Goal: Task Accomplishment & Management: Complete application form

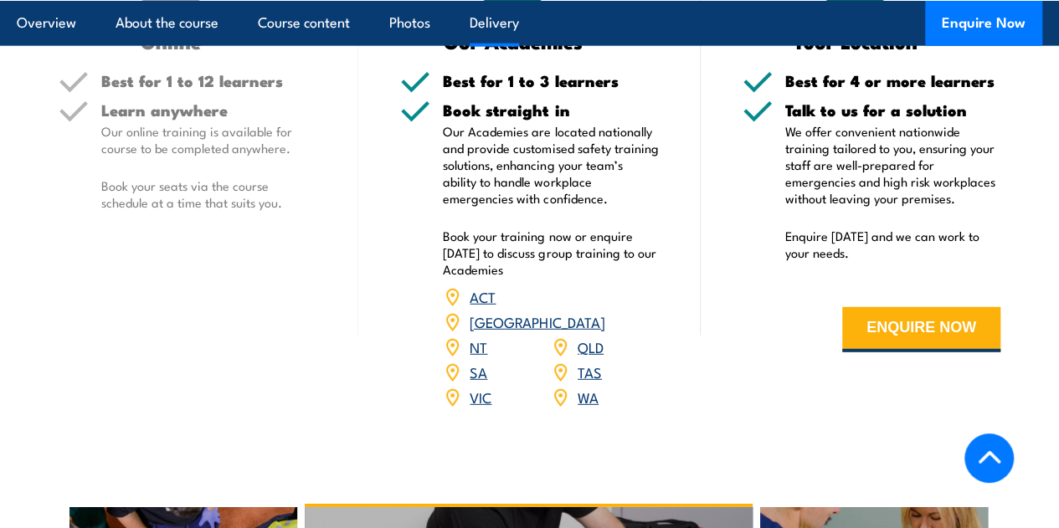
scroll to position [2260, 0]
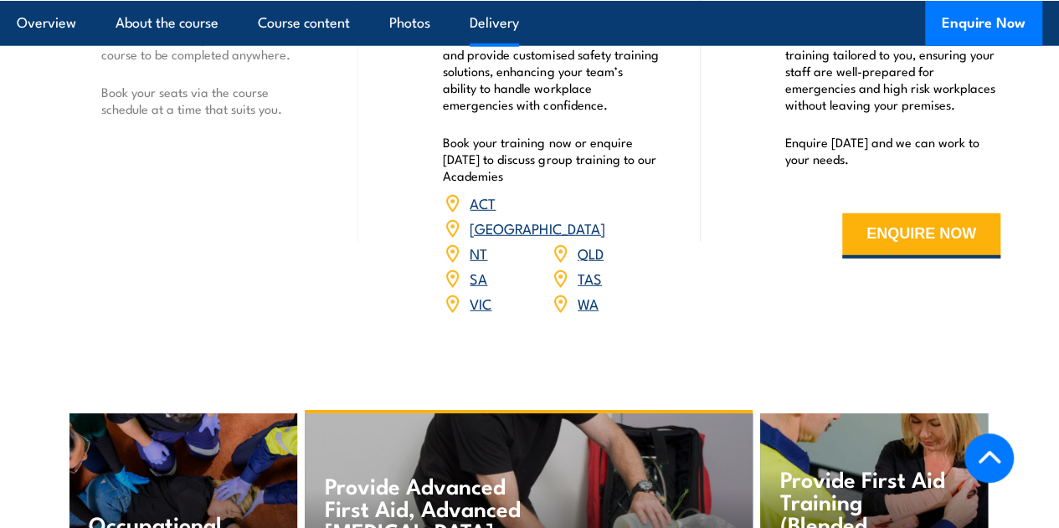
click at [589, 263] on link "QLD" at bounding box center [591, 253] width 26 height 20
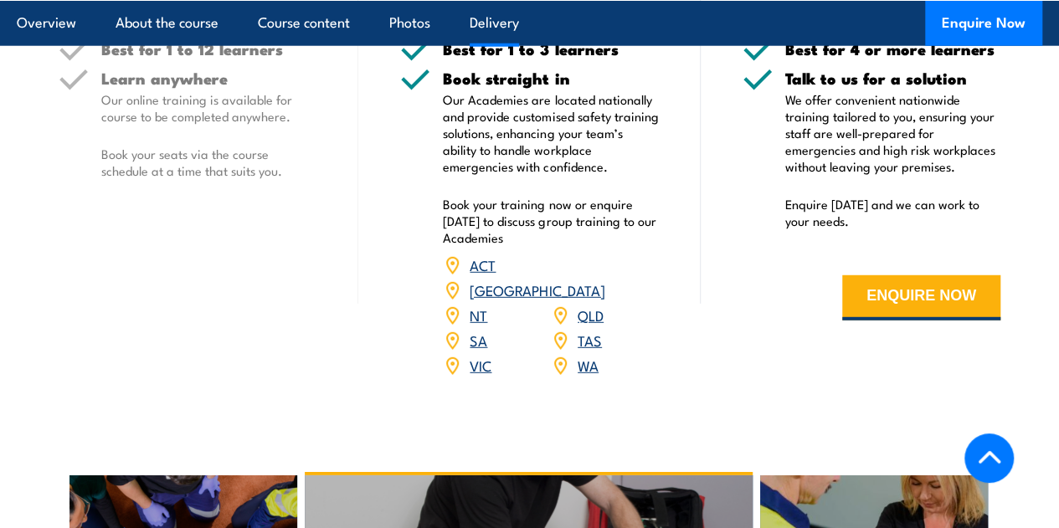
scroll to position [2387, 0]
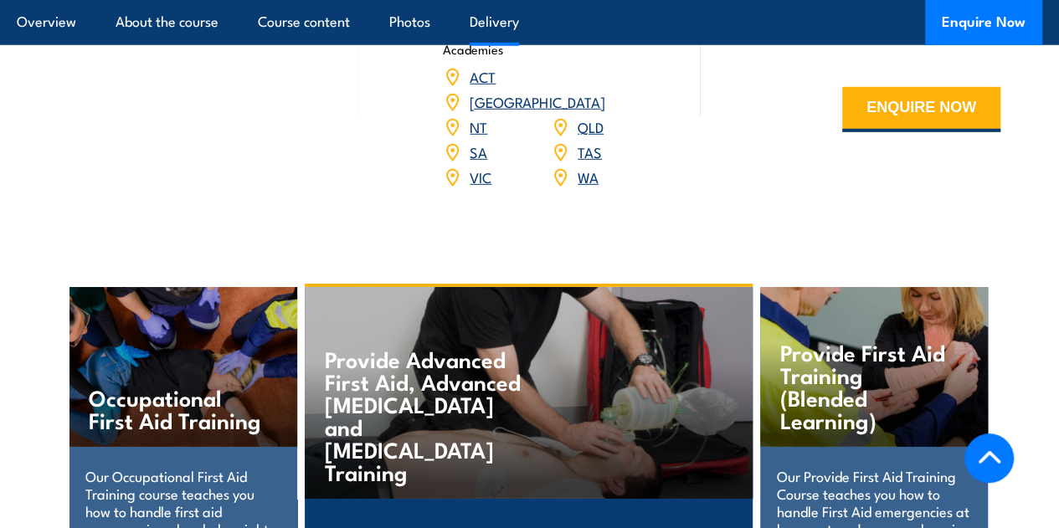
click at [593, 136] on link "QLD" at bounding box center [591, 126] width 26 height 20
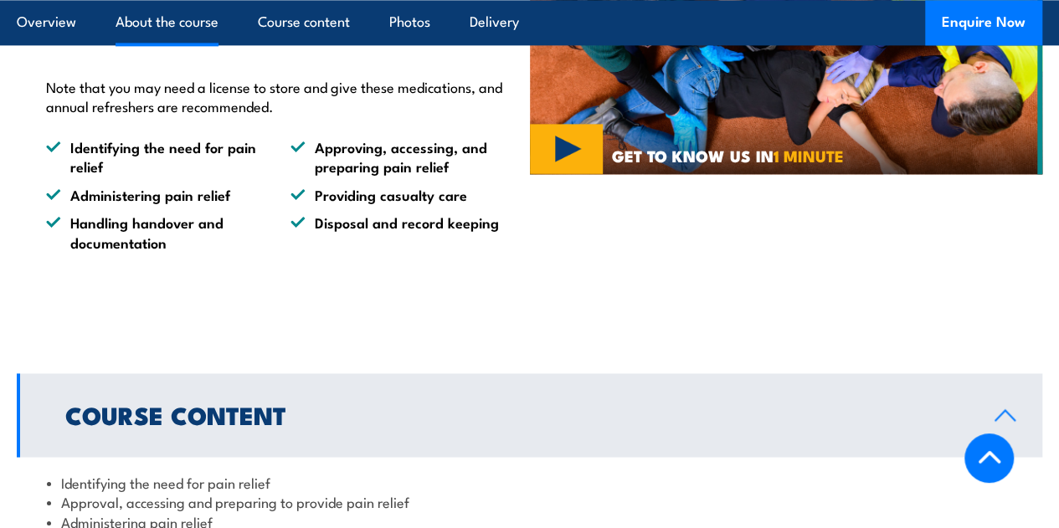
scroll to position [461, 0]
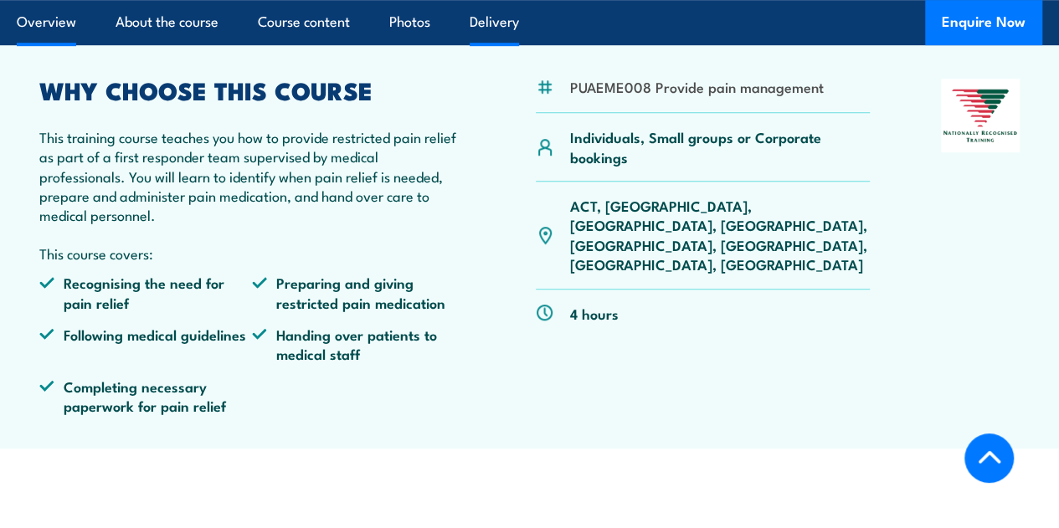
click at [484, 29] on link "Delivery" at bounding box center [494, 22] width 49 height 44
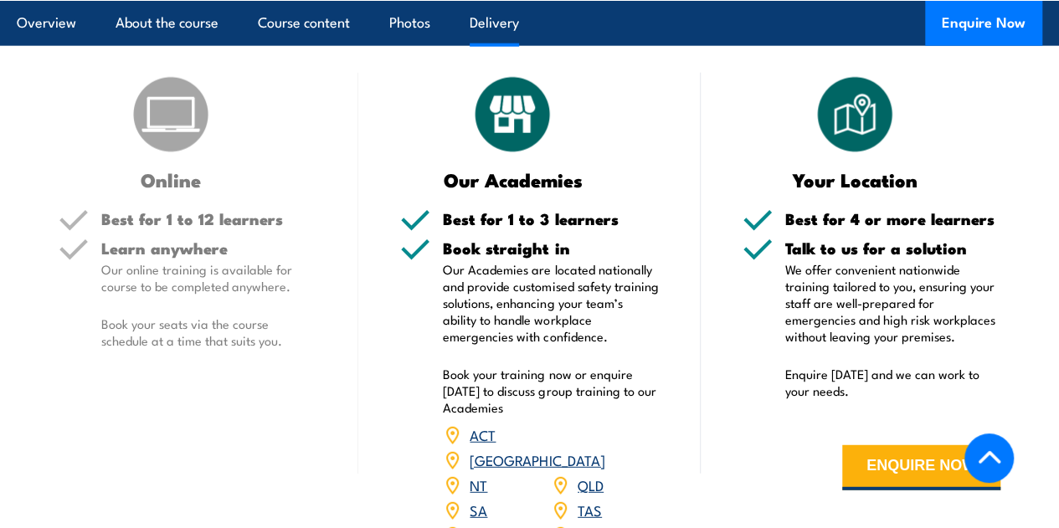
scroll to position [2196, 0]
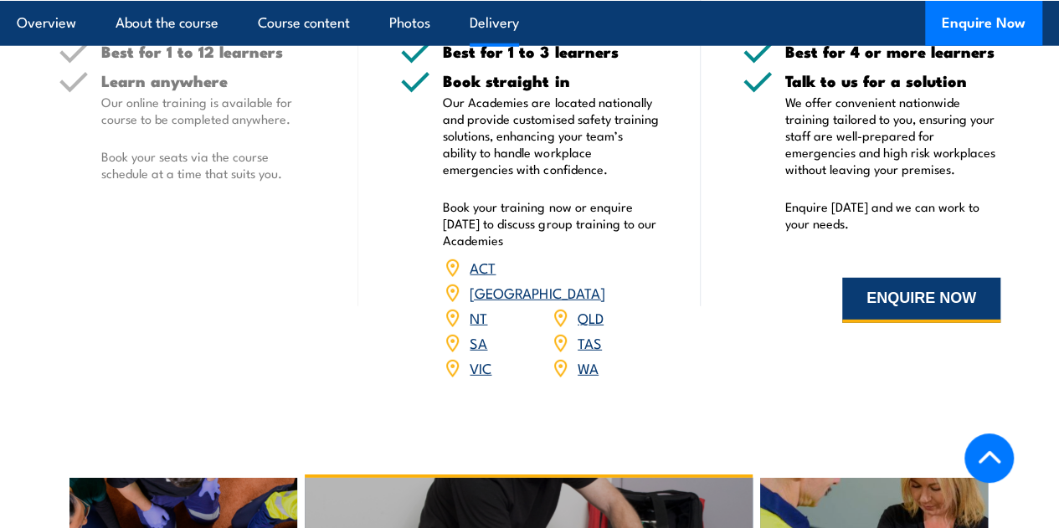
click at [887, 323] on button "ENQUIRE NOW" at bounding box center [921, 300] width 158 height 45
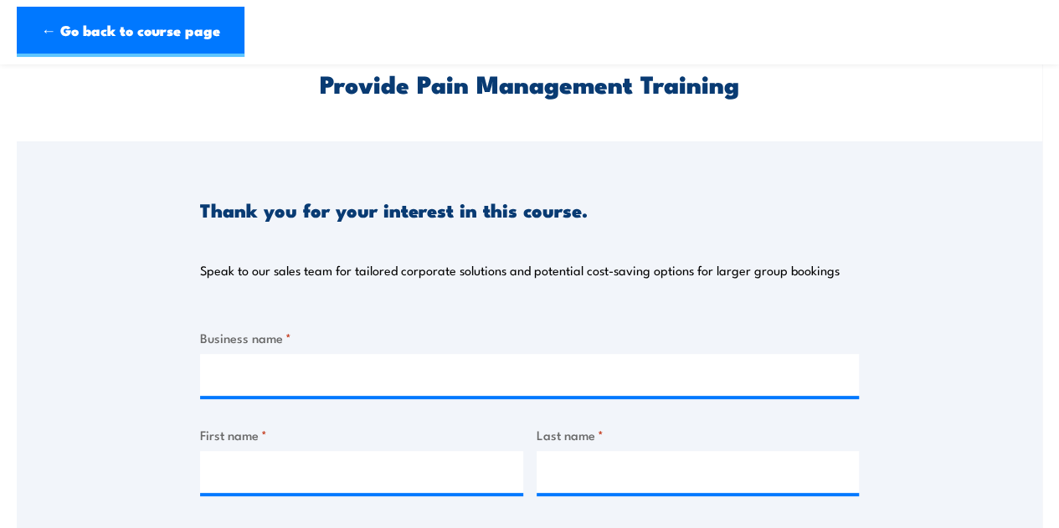
scroll to position [167, 0]
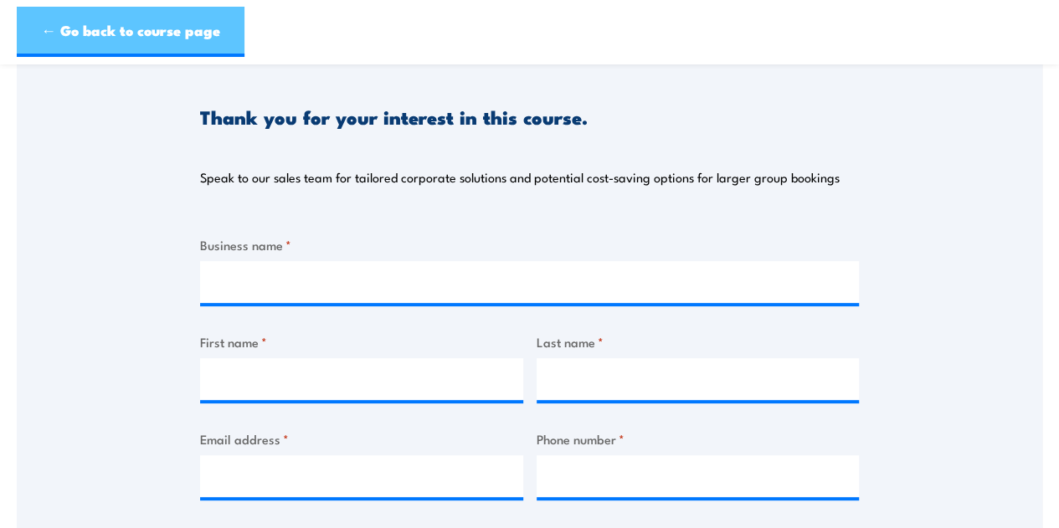
click at [44, 12] on link "← Go back to course page" at bounding box center [131, 32] width 228 height 50
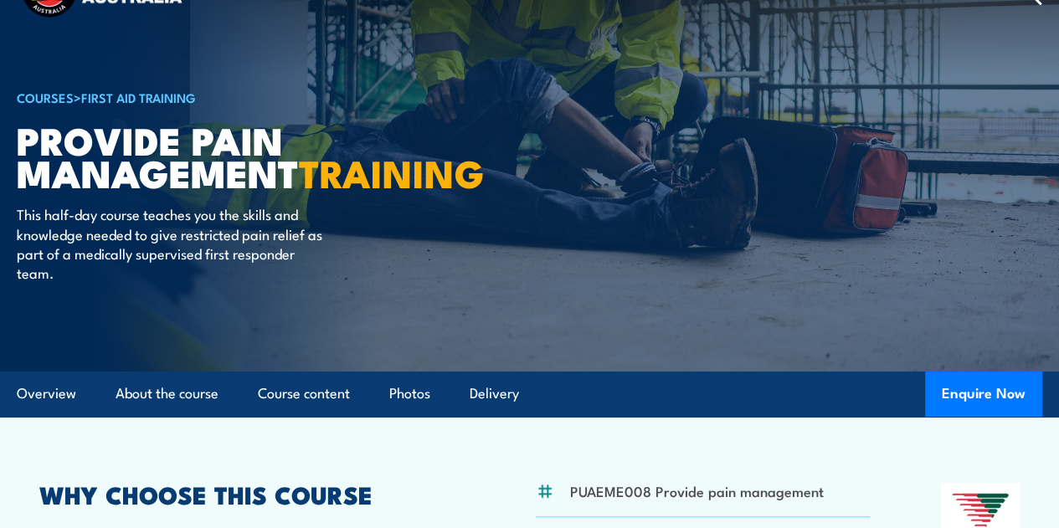
scroll to position [84, 0]
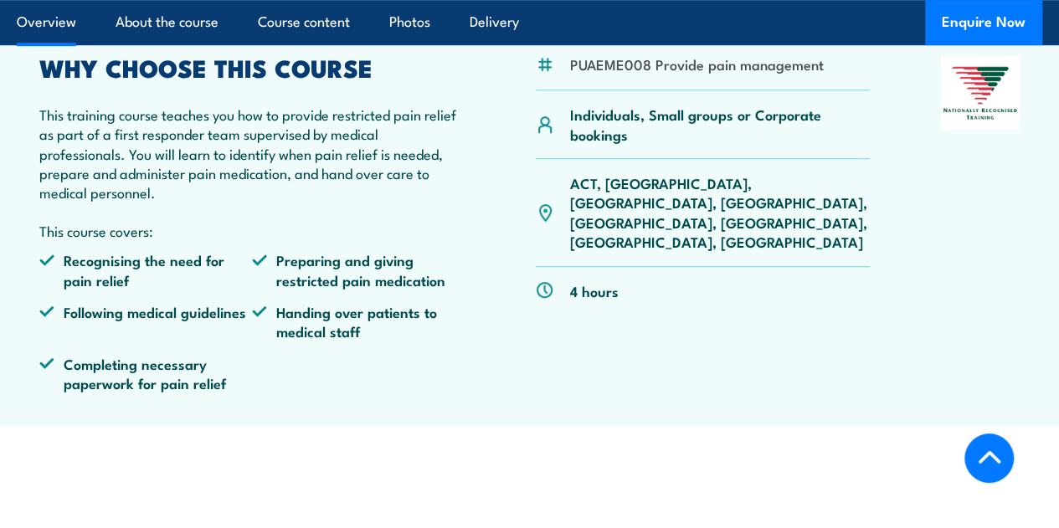
scroll to position [670, 0]
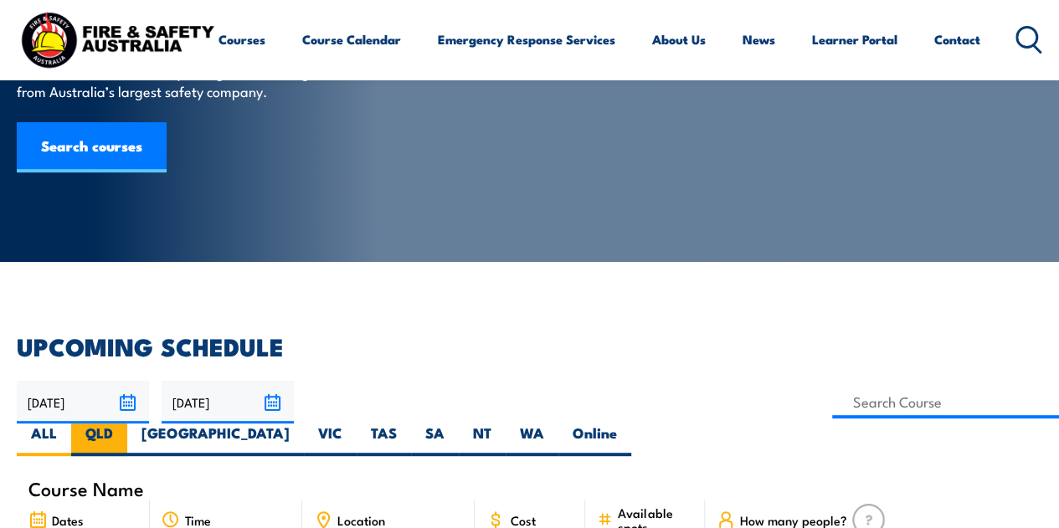
click at [127, 424] on label "QLD" at bounding box center [99, 440] width 56 height 33
click at [124, 424] on input "QLD" at bounding box center [118, 429] width 11 height 11
radio input "true"
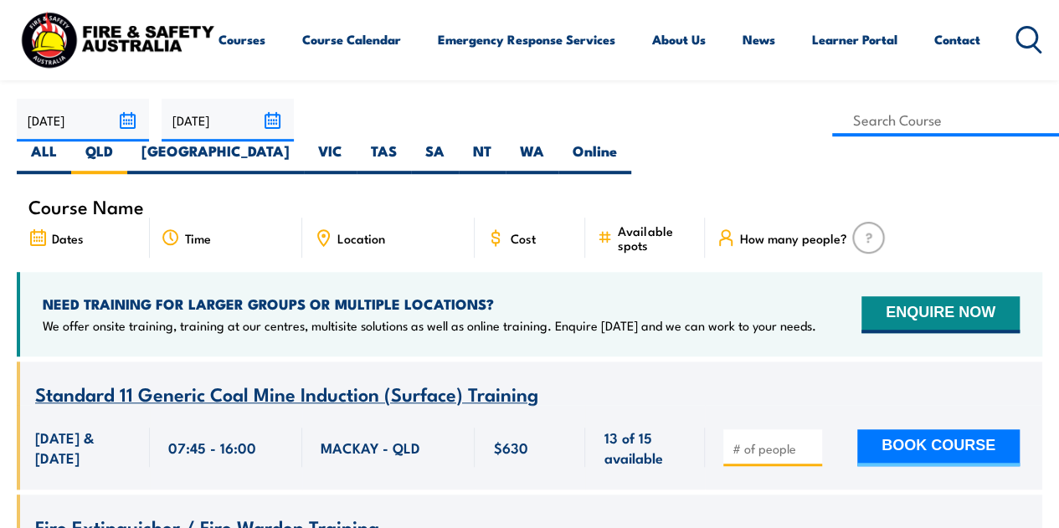
scroll to position [502, 0]
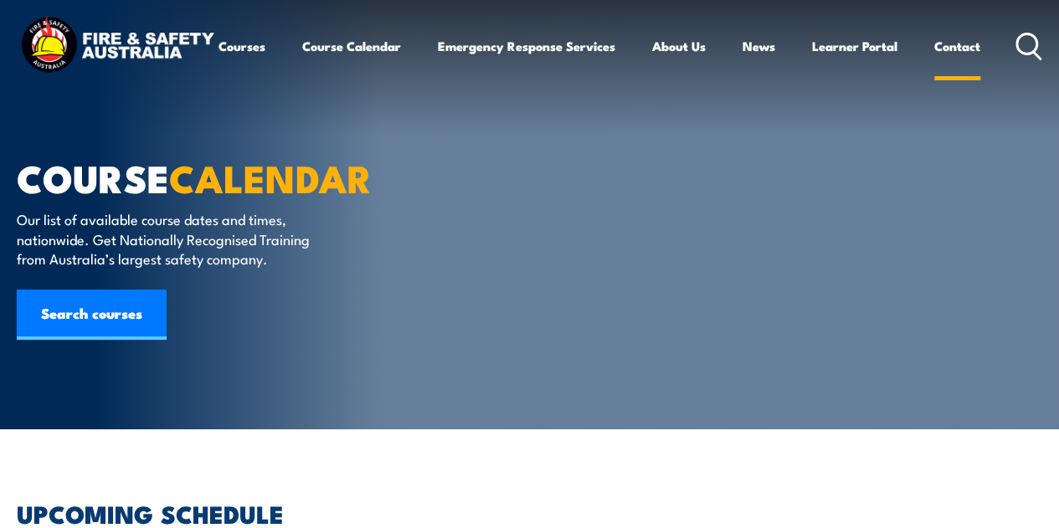
click at [934, 66] on link "Contact" at bounding box center [957, 46] width 46 height 40
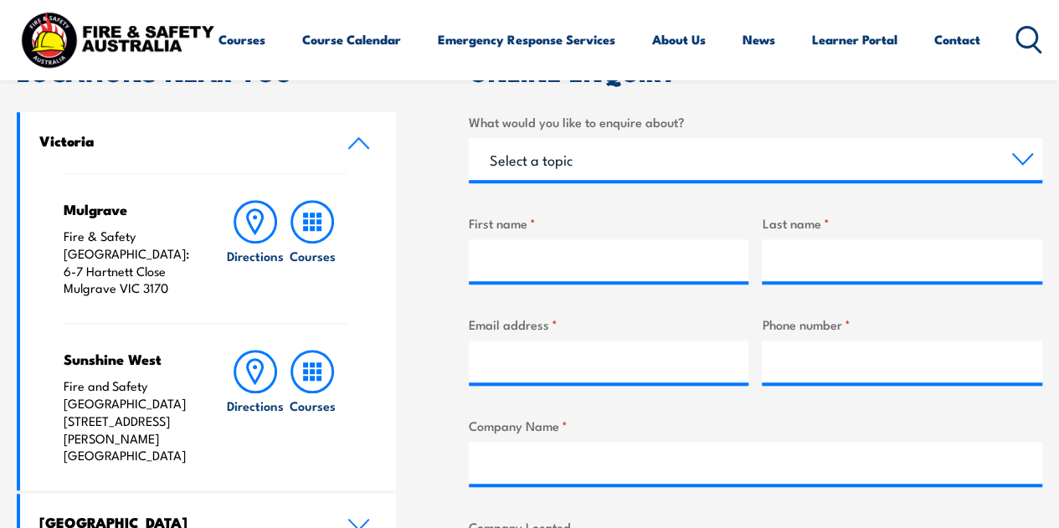
scroll to position [419, 0]
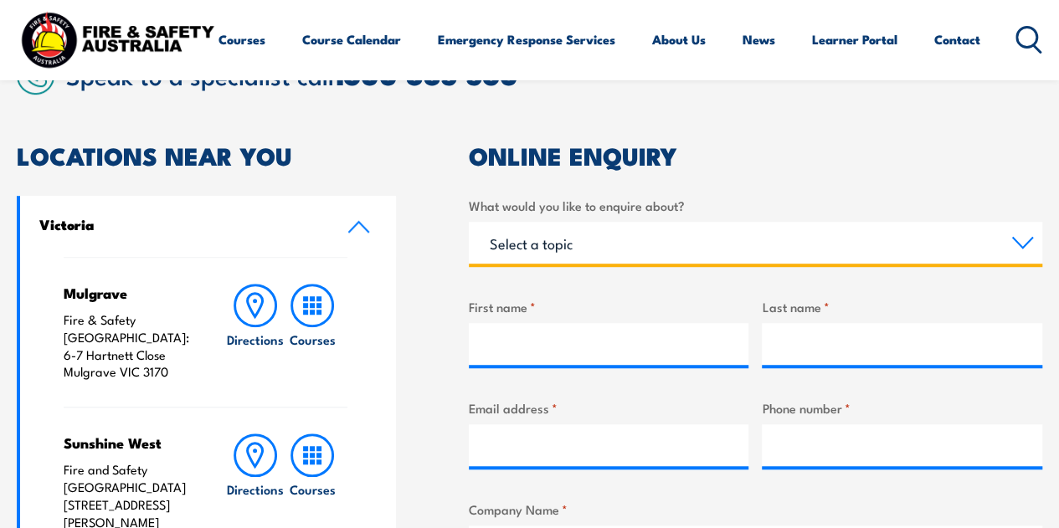
click at [620, 234] on select "Select a topic Training Emergency Response Services General Enquiry" at bounding box center [755, 243] width 573 height 42
select select "Training"
click at [469, 222] on select "Select a topic Training Emergency Response Services General Enquiry" at bounding box center [755, 243] width 573 height 42
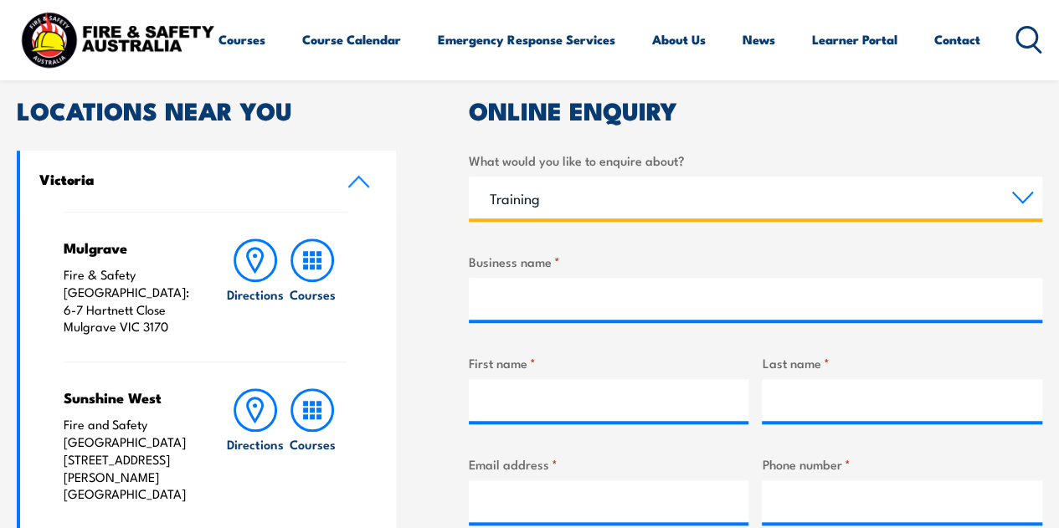
scroll to position [502, 0]
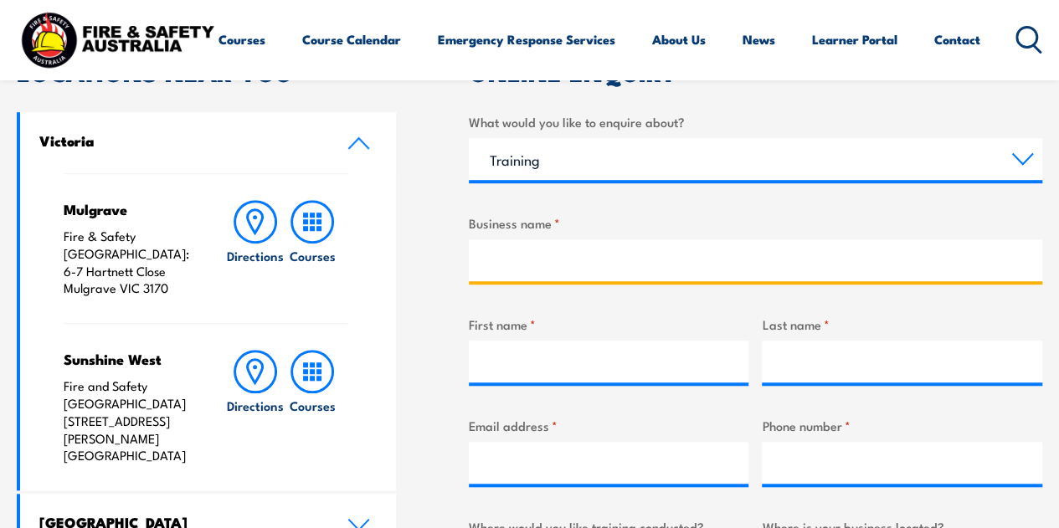
click at [577, 250] on input "Business name *" at bounding box center [755, 260] width 573 height 42
type input "Anglo American"
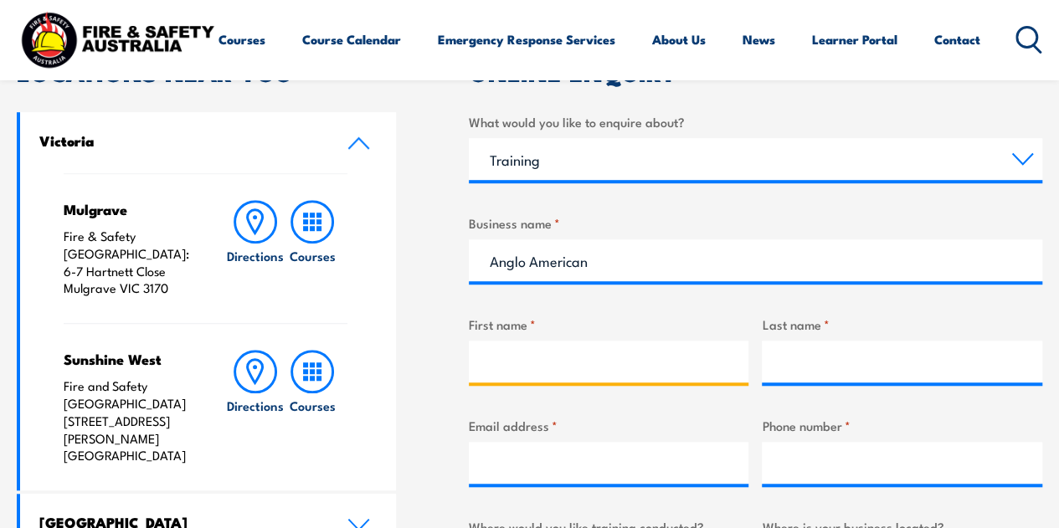
click at [542, 368] on input "First name *" at bounding box center [609, 362] width 280 height 42
type input "L"
type input "[PERSON_NAME]"
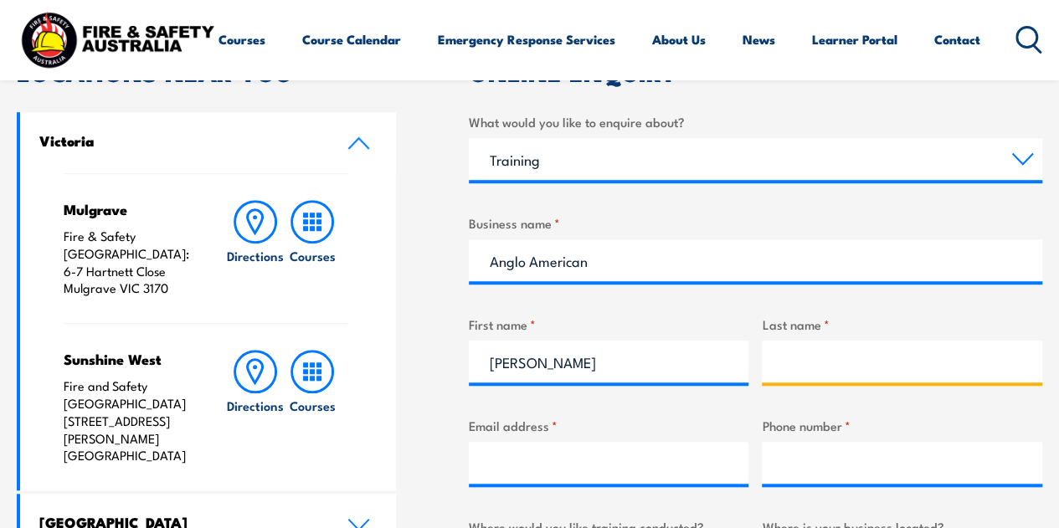
click at [819, 368] on input "Last name *" at bounding box center [902, 362] width 280 height 42
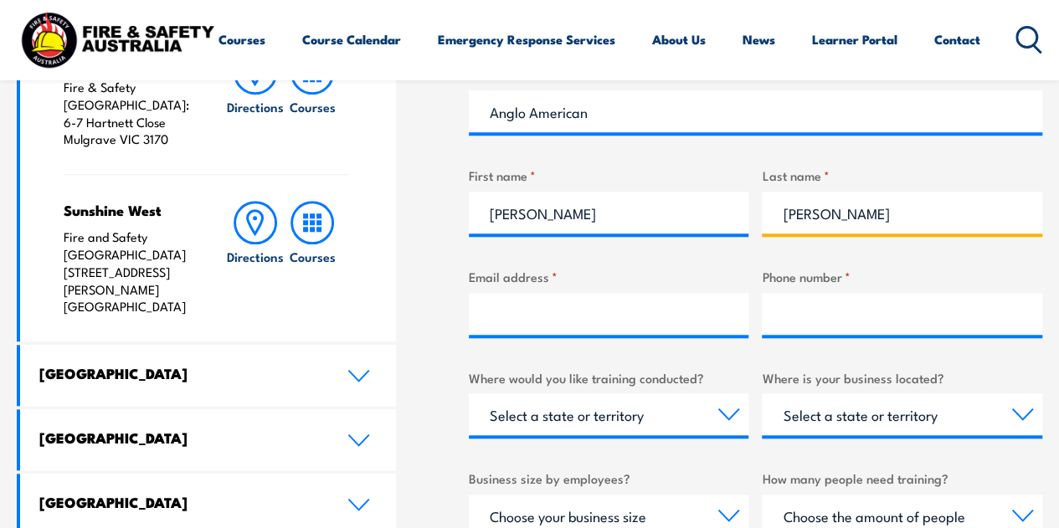
scroll to position [753, 0]
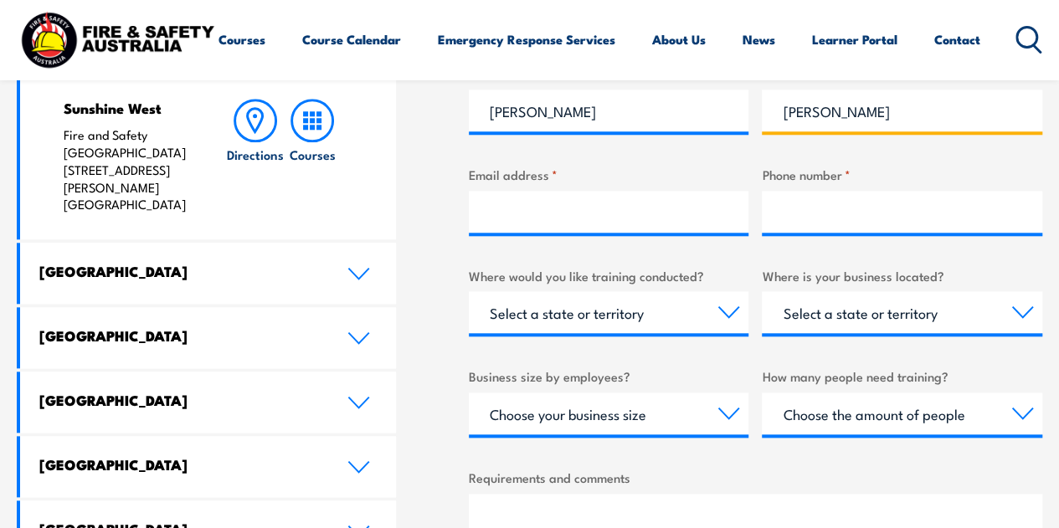
type input "[PERSON_NAME]"
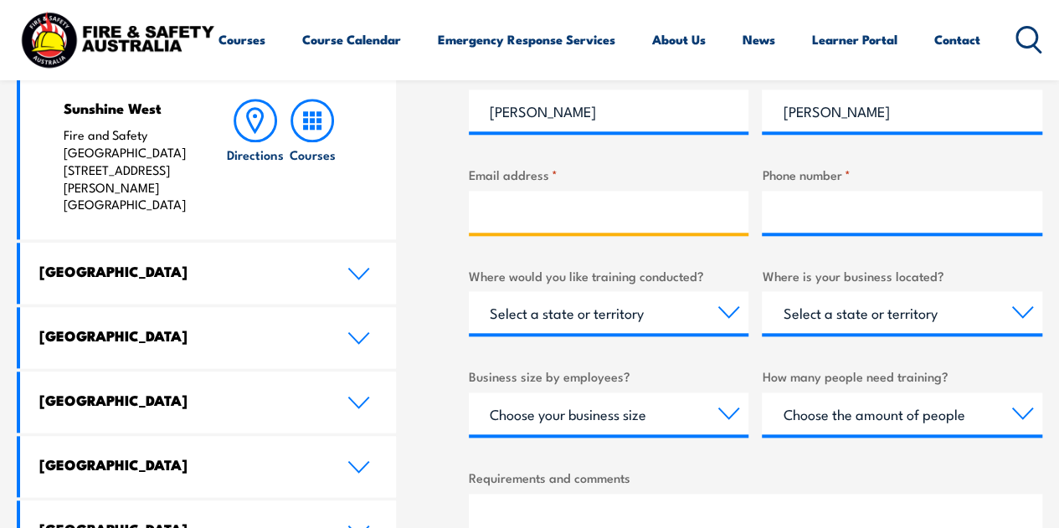
click at [537, 213] on input "Email address *" at bounding box center [609, 212] width 280 height 42
type input "[PERSON_NAME][EMAIL_ADDRESS][PERSON_NAME][DOMAIN_NAME]"
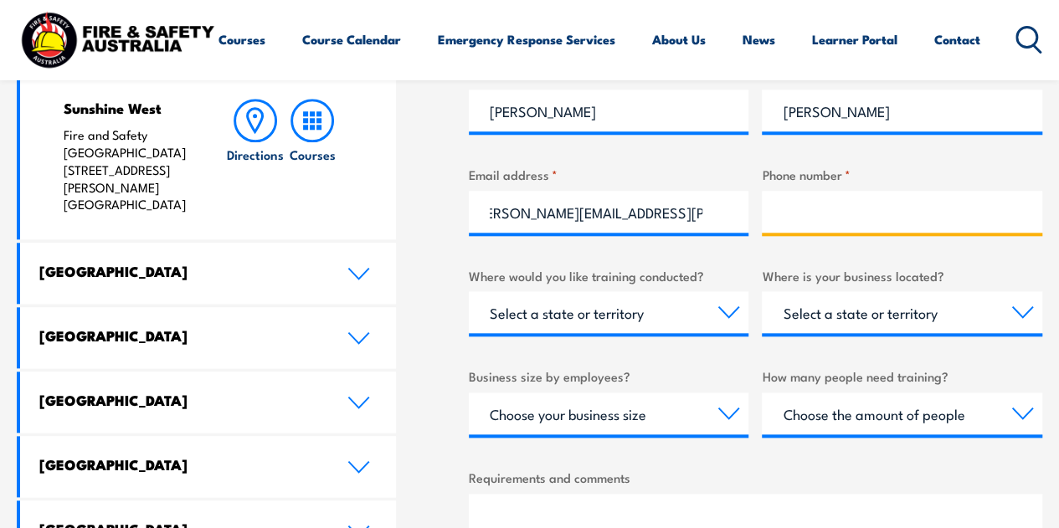
scroll to position [0, 0]
click at [824, 208] on input "Phone number *" at bounding box center [902, 212] width 280 height 42
type input "0400710289"
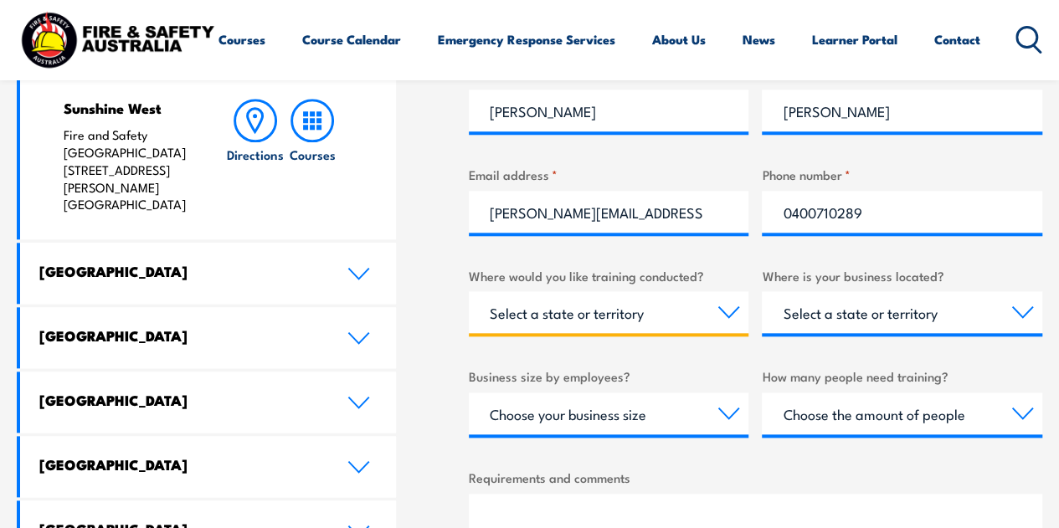
click at [672, 311] on select "Select a state or territory Nationally - multiple locations [GEOGRAPHIC_DATA] […" at bounding box center [609, 312] width 280 height 42
select select "QLD"
click at [469, 291] on select "Select a state or territory Nationally - multiple locations [GEOGRAPHIC_DATA] […" at bounding box center [609, 312] width 280 height 42
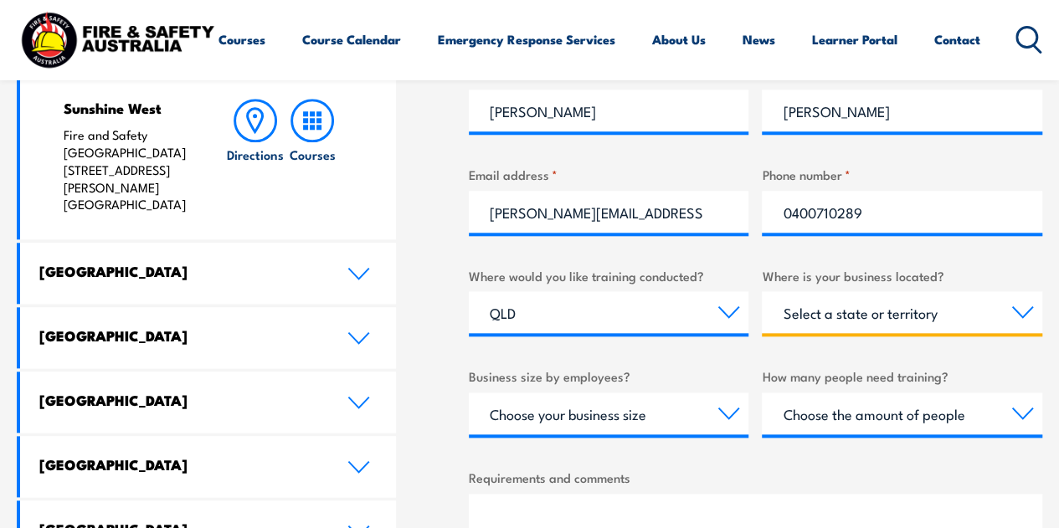
click at [974, 312] on select "Select a state or territory [GEOGRAPHIC_DATA] [GEOGRAPHIC_DATA] [GEOGRAPHIC_DAT…" at bounding box center [902, 312] width 280 height 42
select select "QLD"
click at [762, 291] on select "Select a state or territory [GEOGRAPHIC_DATA] [GEOGRAPHIC_DATA] [GEOGRAPHIC_DAT…" at bounding box center [902, 312] width 280 height 42
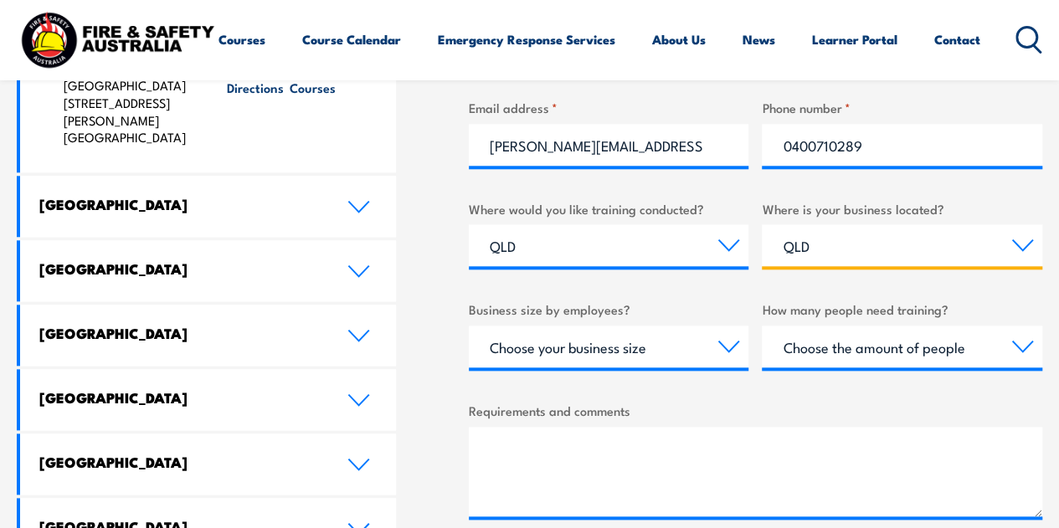
scroll to position [921, 0]
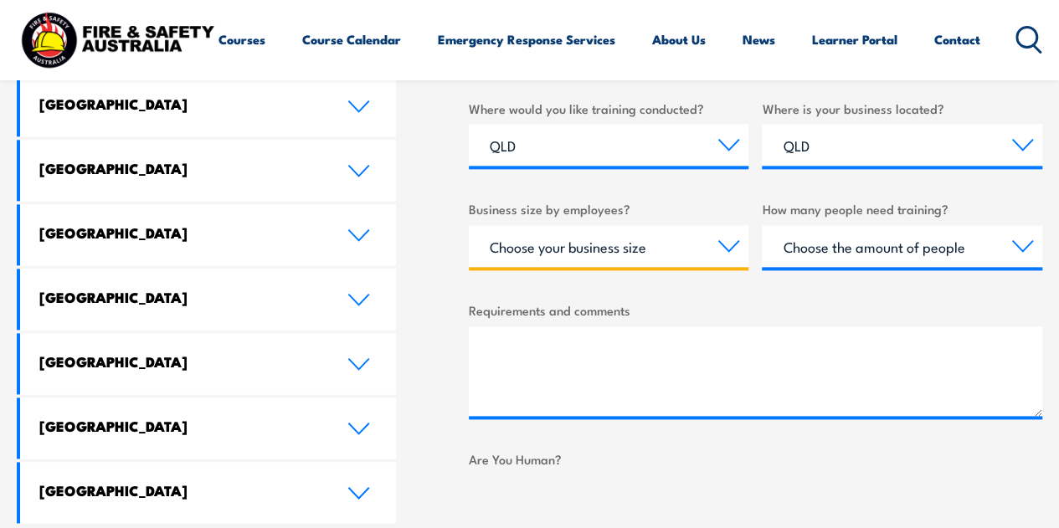
click at [725, 242] on select "Choose your business size 1 to 19 20 to 199 200+" at bounding box center [609, 246] width 280 height 42
select select "1 to 19"
click at [469, 225] on select "Choose your business size 1 to 19 20 to 199 200+" at bounding box center [609, 246] width 280 height 42
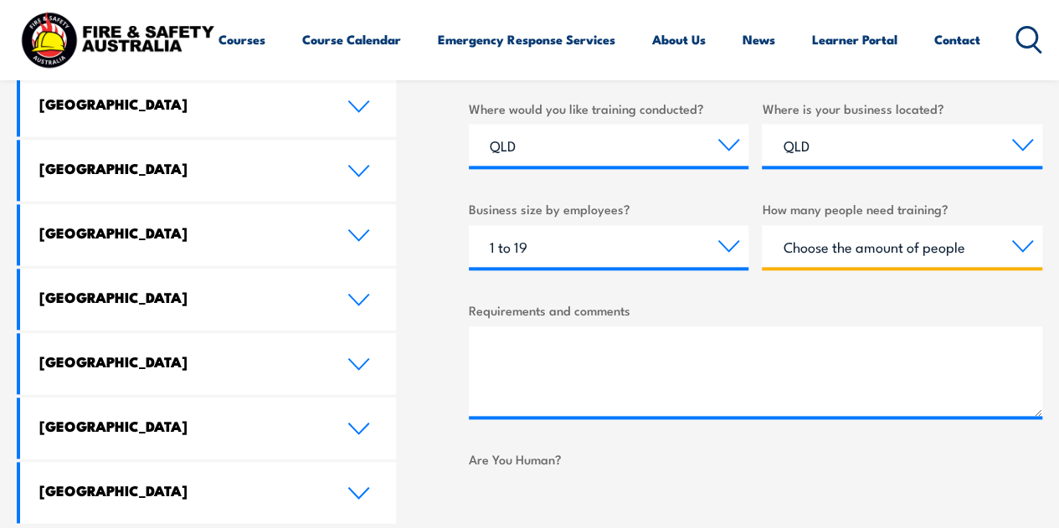
click at [956, 252] on select "Choose the amount of people 1 to 4 5 to 19 20+" at bounding box center [902, 246] width 280 height 42
select select "1 to 4"
click at [762, 225] on select "Choose the amount of people 1 to 4 5 to 19 20+" at bounding box center [902, 246] width 280 height 42
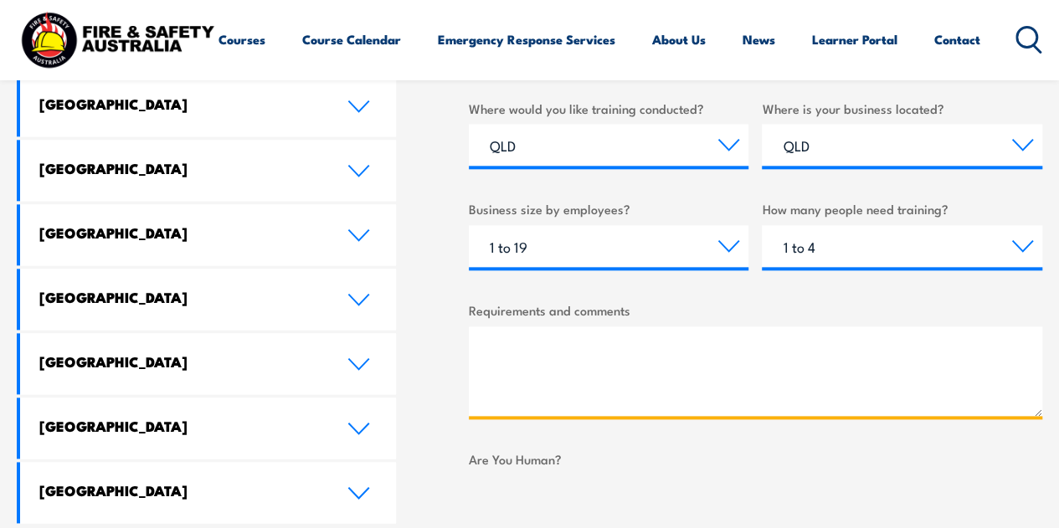
click at [579, 349] on textarea "Requirements and comments" at bounding box center [755, 372] width 573 height 90
paste textarea "HLTAID009 Provide CPR PUAEME008 Provide pain management"
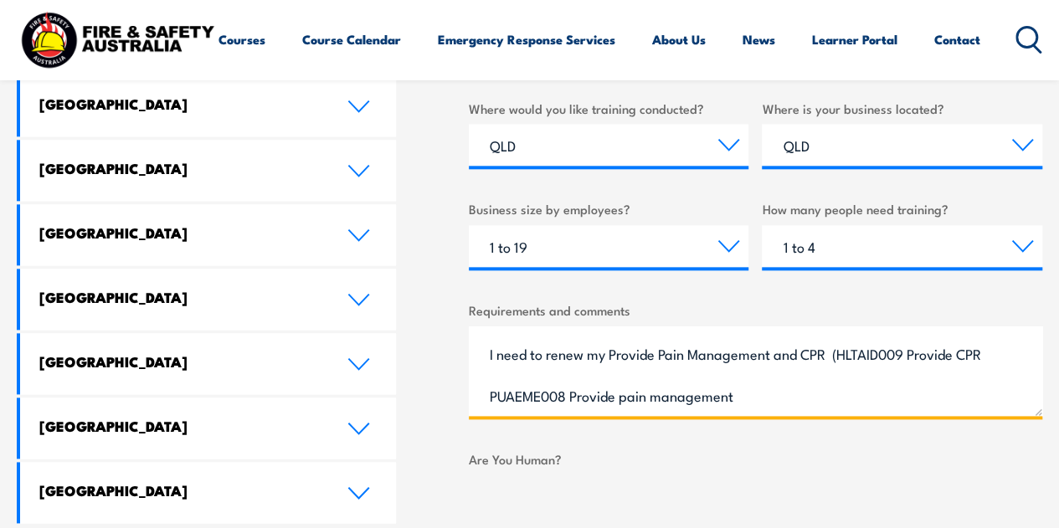
scroll to position [84, 0]
click at [506, 369] on textarea "Hello, I need to renew my Provide Pain Management and CPR (HLTAID009 Provide CP…" at bounding box center [755, 372] width 573 height 90
drag, startPoint x: 487, startPoint y: 391, endPoint x: 541, endPoint y: 355, distance: 64.6
click at [489, 390] on textarea "Hello, I need to renew my Provide Pain Management and CPR (HLTAID009 Provide CP…" at bounding box center [755, 372] width 573 height 90
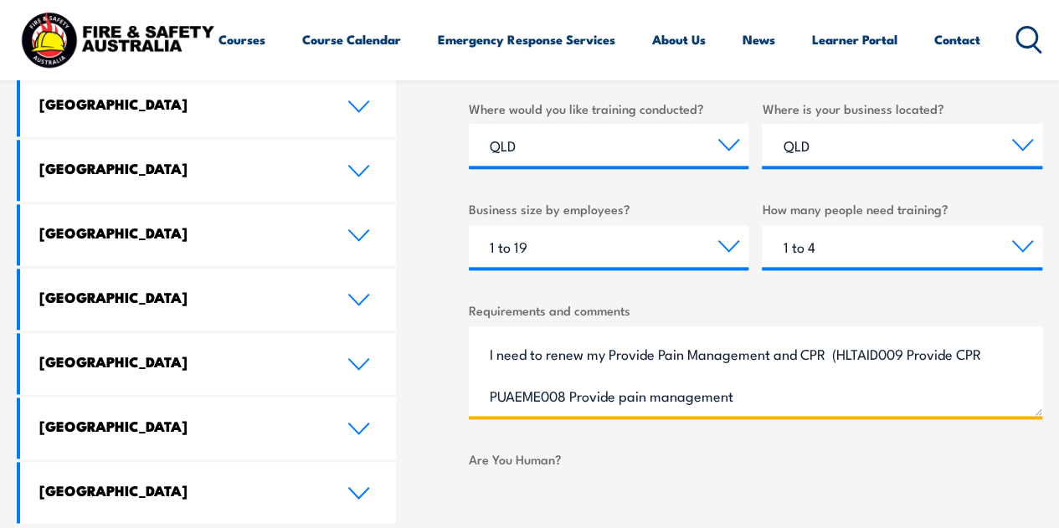
click at [509, 368] on textarea "Hello, I need to renew my Provide Pain Management and CPR (HLTAID009 Provide CP…" at bounding box center [755, 372] width 573 height 90
click at [516, 393] on textarea "Hello, I need to renew my Provide Pain Management and CPR (HLTAID009 Provide CP…" at bounding box center [755, 372] width 573 height 90
click at [773, 388] on textarea "Hello, I need to renew my Provide Pain Management and CPR (HLTAID009 Provide CP…" at bounding box center [755, 372] width 573 height 90
click at [648, 355] on textarea "Hello, I need to renew my Provide Pain Management and CPR (HLTAID009 Provide CP…" at bounding box center [755, 372] width 573 height 90
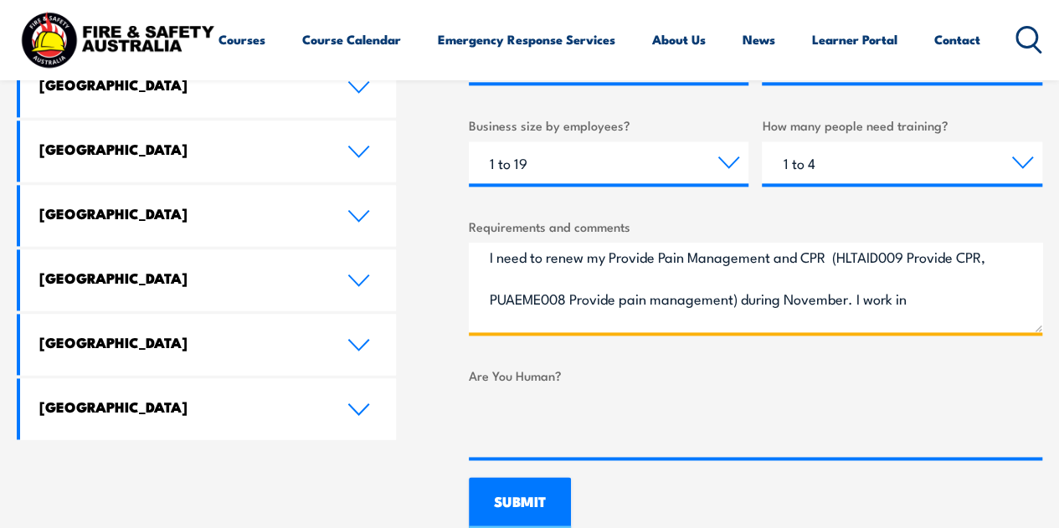
scroll to position [84, 0]
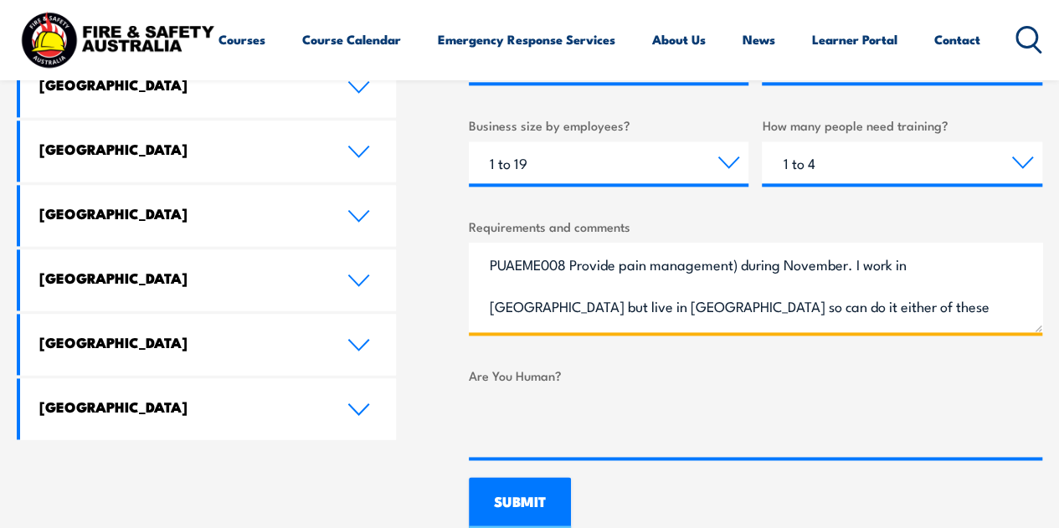
drag, startPoint x: 881, startPoint y: 265, endPoint x: 894, endPoint y: 239, distance: 29.2
click at [881, 265] on textarea "Hello, I need to renew my Provide Pain Management and CPR (HLTAID009 Provide CP…" at bounding box center [755, 288] width 573 height 90
click at [882, 267] on textarea "Hello, I need to renew my Provide Pain Management and CPR (HLTAID009 Provide CP…" at bounding box center [755, 288] width 573 height 90
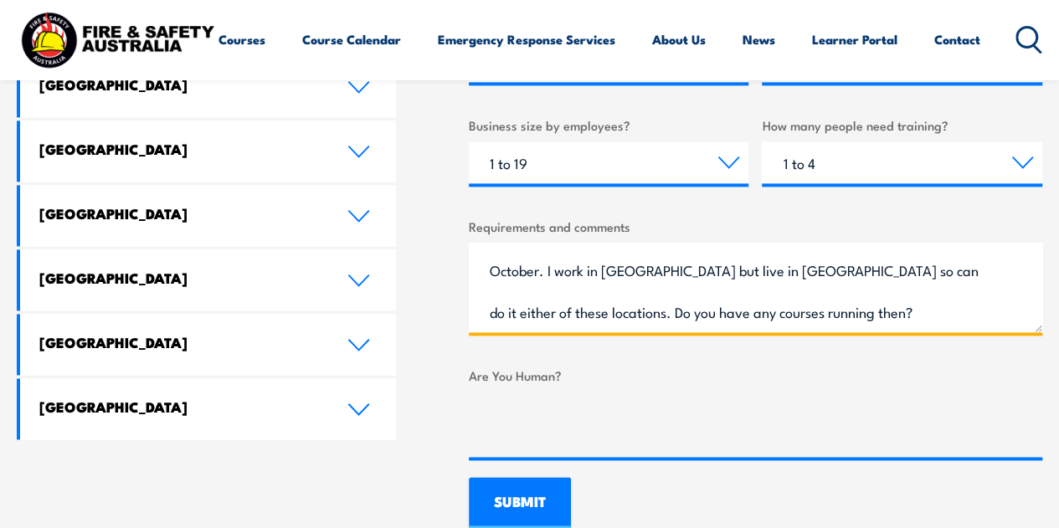
scroll to position [161, 0]
type textarea "Hello, I need to renew my Provide Pain Management and CPR (HLTAID009 Provide CP…"
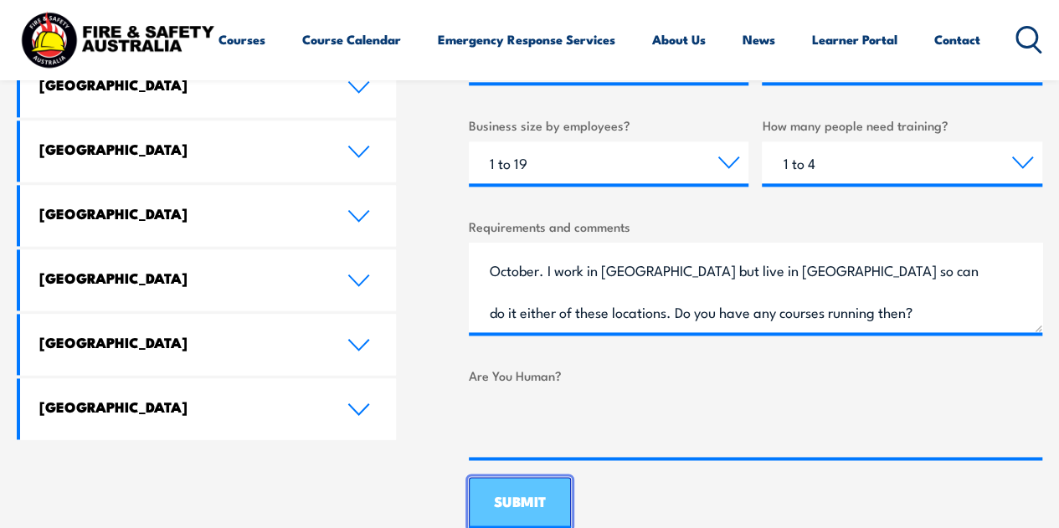
click at [543, 485] on input "SUBMIT" at bounding box center [520, 503] width 102 height 52
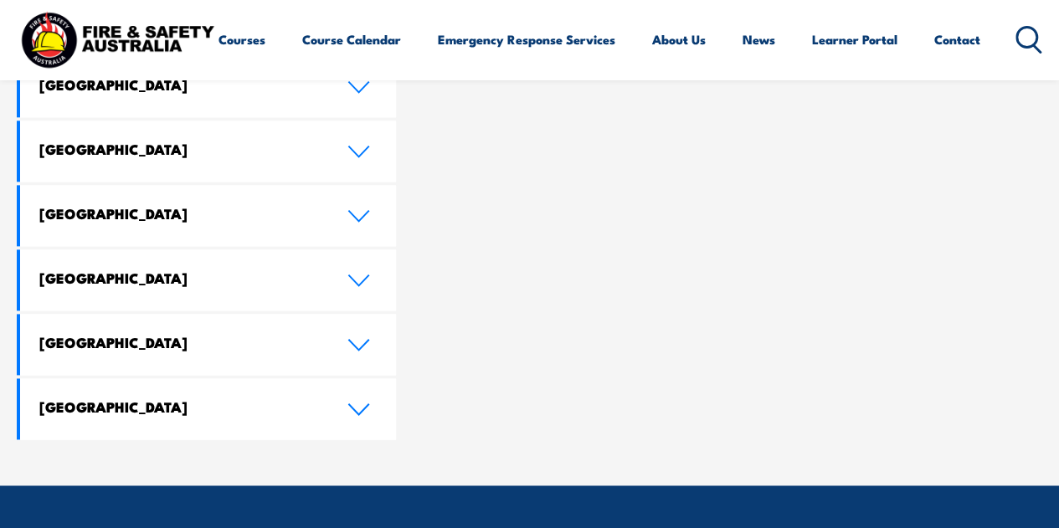
scroll to position [0, 0]
